Goal: Transaction & Acquisition: Purchase product/service

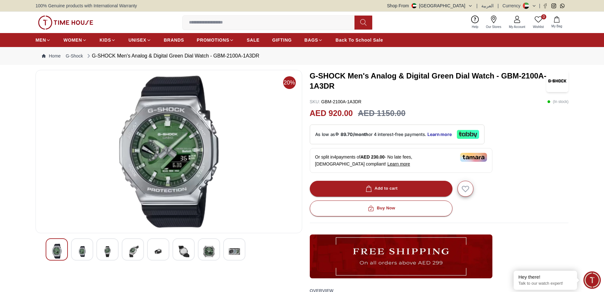
click at [83, 249] on img at bounding box center [81, 251] width 11 height 16
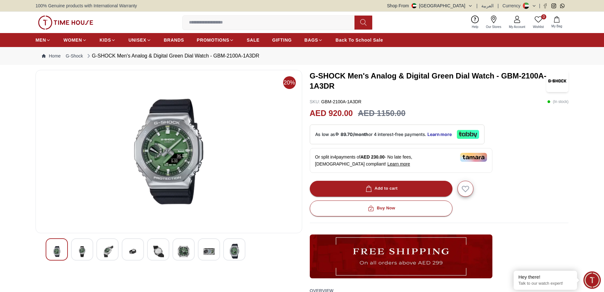
click at [104, 250] on img at bounding box center [107, 251] width 11 height 16
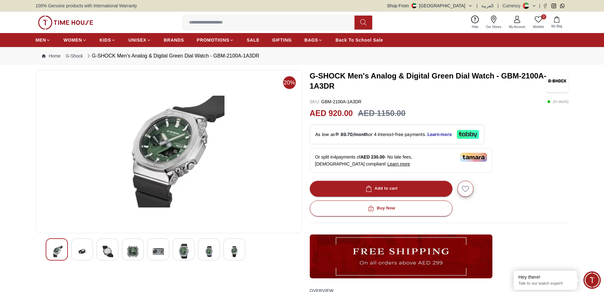
click at [133, 248] on img at bounding box center [132, 251] width 11 height 16
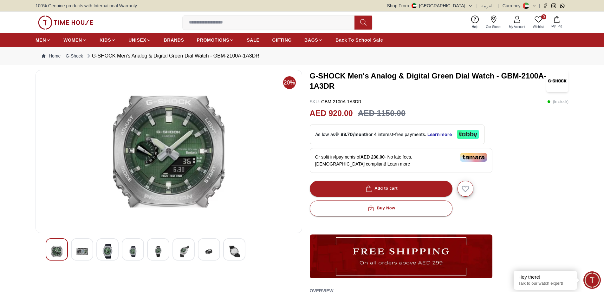
click at [160, 249] on img at bounding box center [158, 251] width 11 height 16
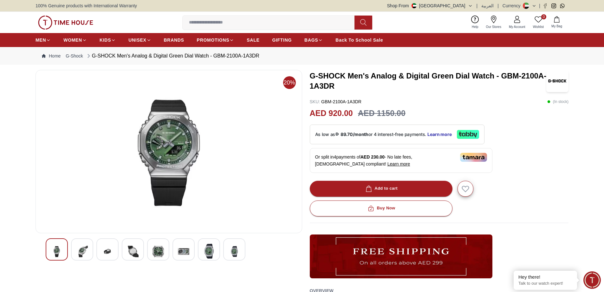
click at [190, 252] on div at bounding box center [184, 249] width 22 height 22
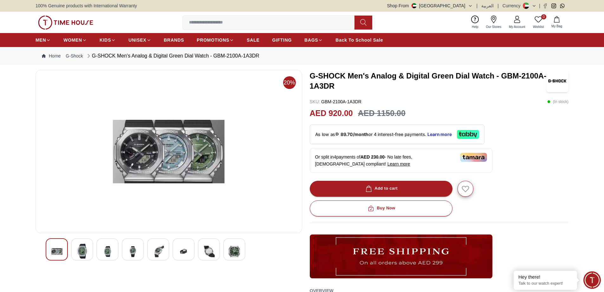
click at [181, 251] on img at bounding box center [183, 251] width 11 height 16
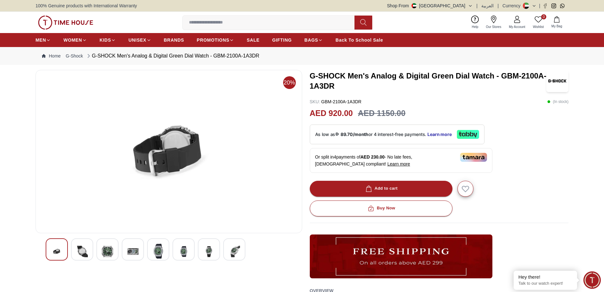
click at [210, 252] on img at bounding box center [208, 251] width 11 height 16
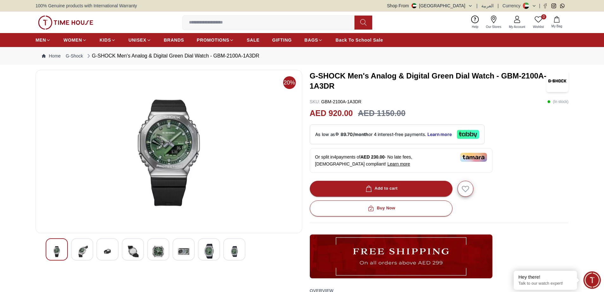
click at [235, 249] on img at bounding box center [234, 251] width 11 height 16
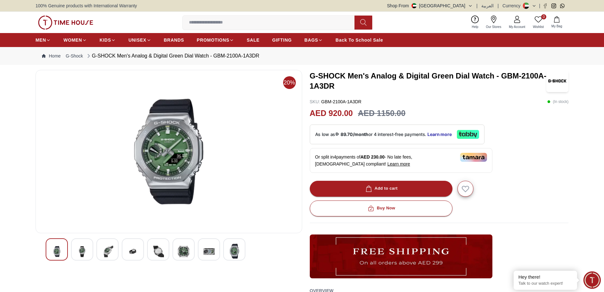
click at [210, 252] on img at bounding box center [208, 251] width 11 height 16
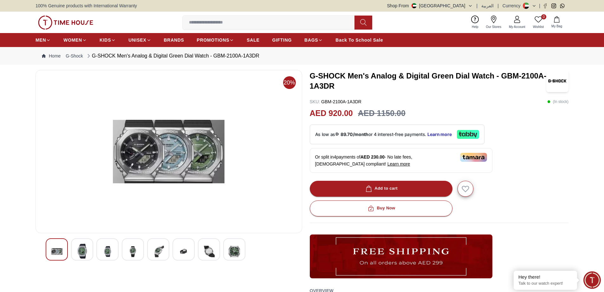
click at [234, 251] on img at bounding box center [234, 251] width 11 height 16
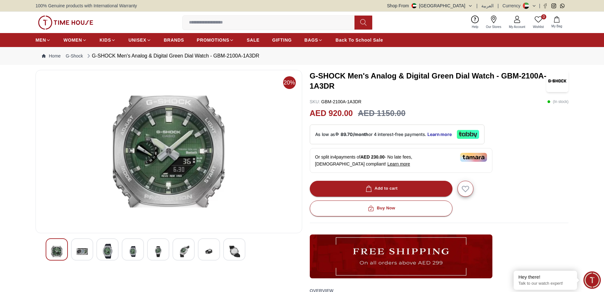
click at [233, 251] on img at bounding box center [234, 251] width 11 height 16
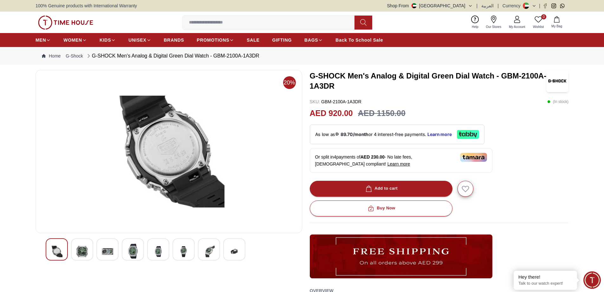
click at [233, 251] on img at bounding box center [234, 251] width 11 height 16
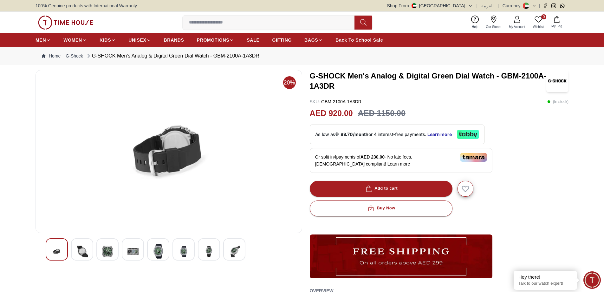
click at [233, 251] on img at bounding box center [234, 251] width 11 height 16
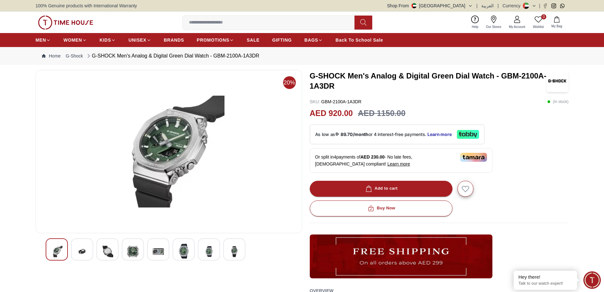
click at [233, 251] on img at bounding box center [234, 251] width 11 height 16
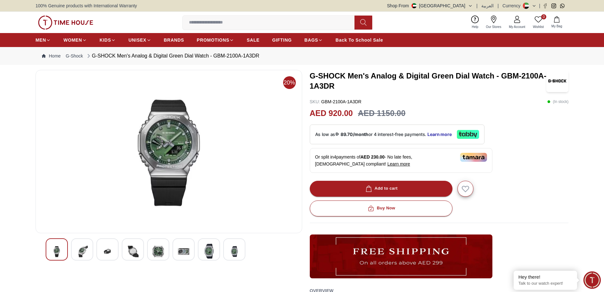
click at [112, 253] on img at bounding box center [107, 251] width 11 height 16
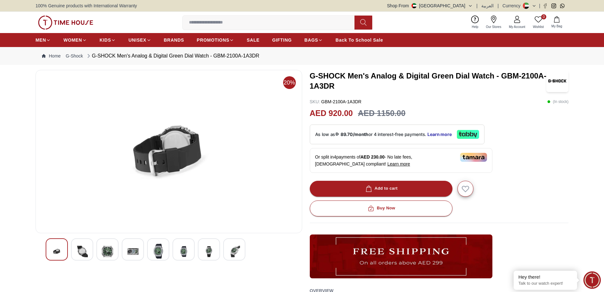
click at [233, 249] on img at bounding box center [234, 251] width 11 height 16
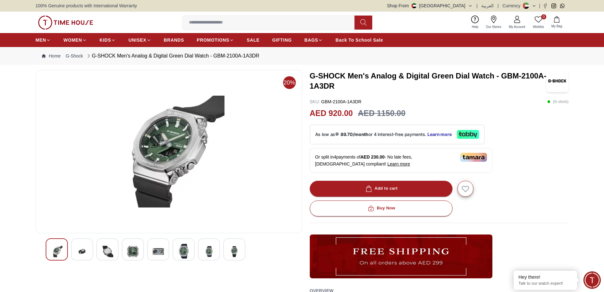
click at [233, 249] on img at bounding box center [234, 251] width 11 height 16
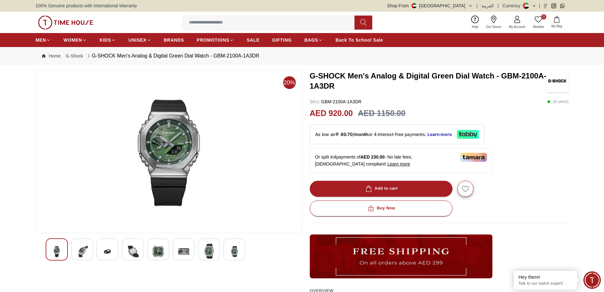
click at [233, 249] on img at bounding box center [234, 251] width 11 height 16
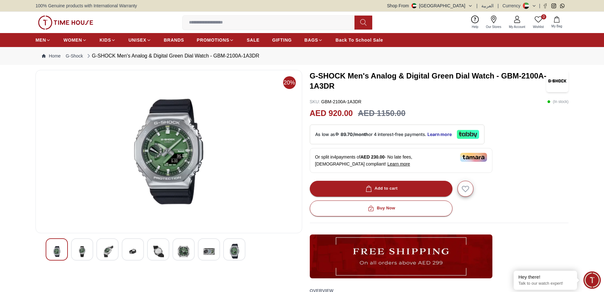
click at [233, 249] on img at bounding box center [234, 250] width 11 height 15
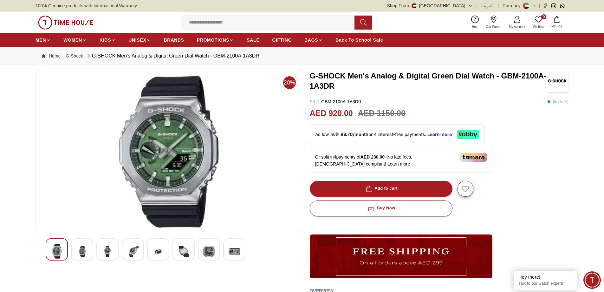
click at [233, 249] on img at bounding box center [234, 251] width 11 height 16
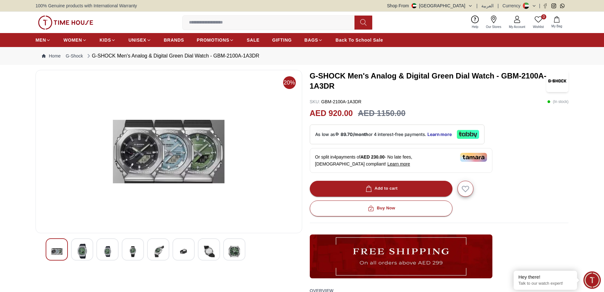
click at [233, 249] on img at bounding box center [234, 251] width 11 height 16
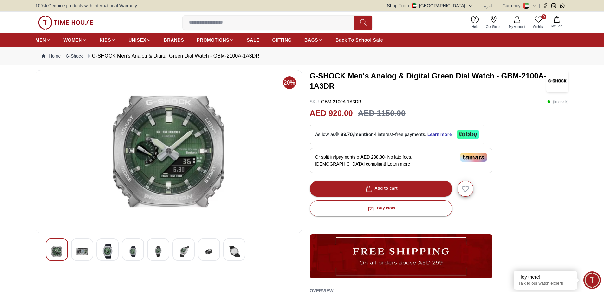
click at [233, 249] on img at bounding box center [234, 251] width 11 height 16
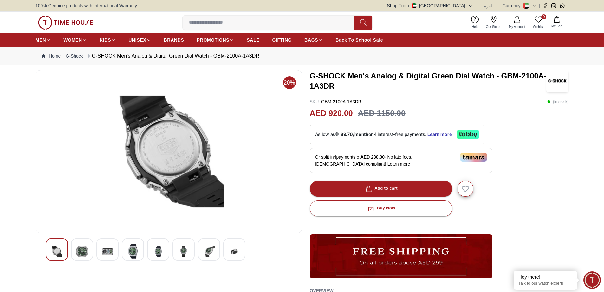
click at [235, 252] on img at bounding box center [234, 251] width 11 height 16
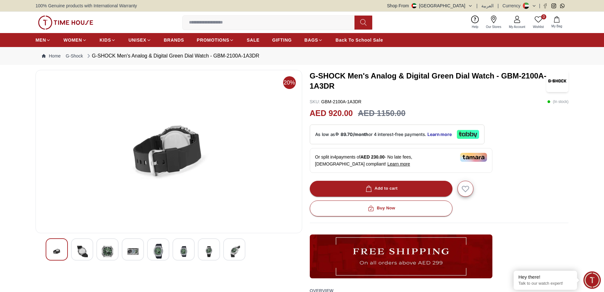
click at [235, 252] on img at bounding box center [234, 251] width 11 height 16
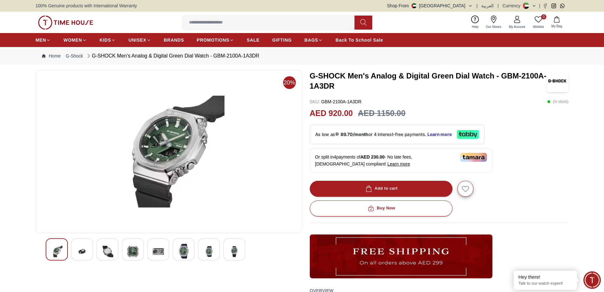
click at [235, 252] on img at bounding box center [234, 251] width 11 height 16
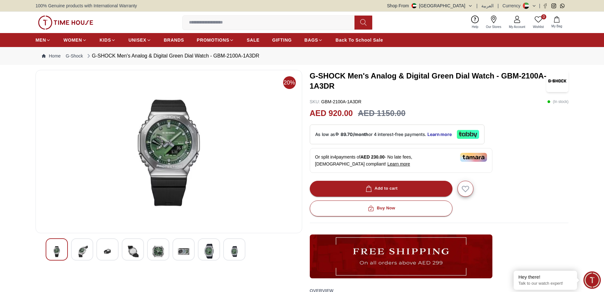
click at [235, 252] on img at bounding box center [234, 251] width 11 height 16
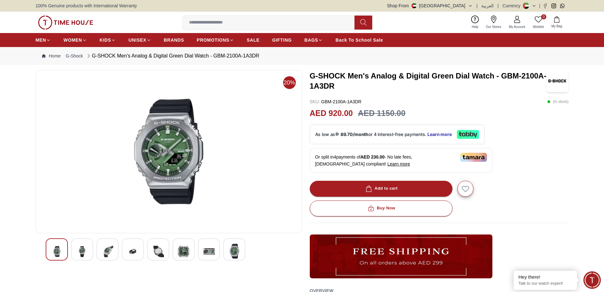
click at [235, 252] on img at bounding box center [234, 250] width 11 height 15
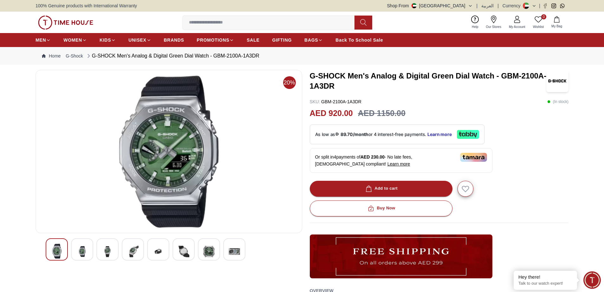
click at [235, 252] on img at bounding box center [234, 251] width 11 height 16
